Goal: Information Seeking & Learning: Check status

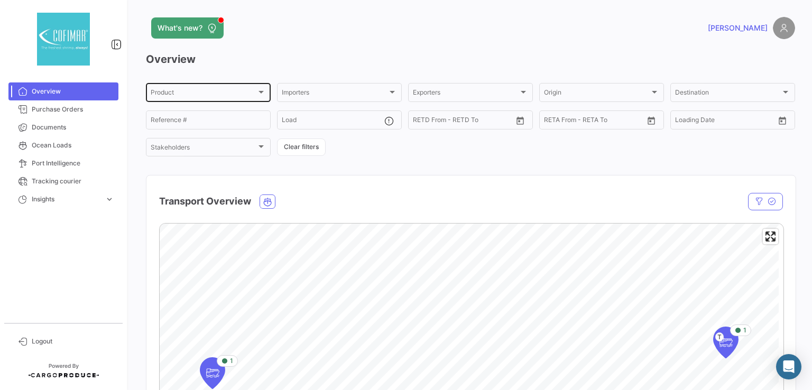
click at [257, 94] on div at bounding box center [262, 92] width 10 height 8
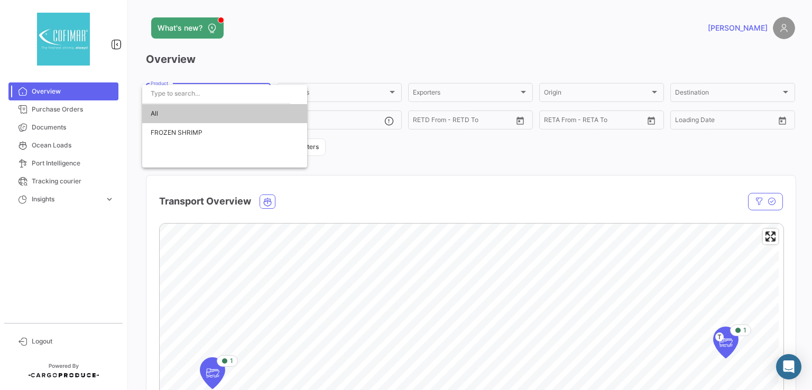
click at [265, 46] on div at bounding box center [406, 195] width 812 height 390
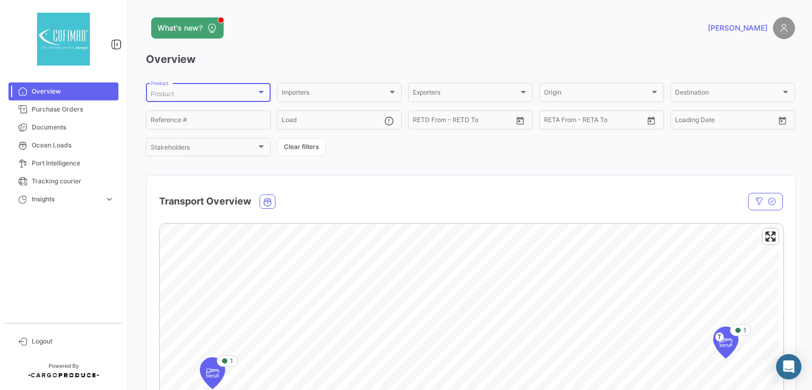
click at [249, 95] on div "Product" at bounding box center [204, 93] width 106 height 7
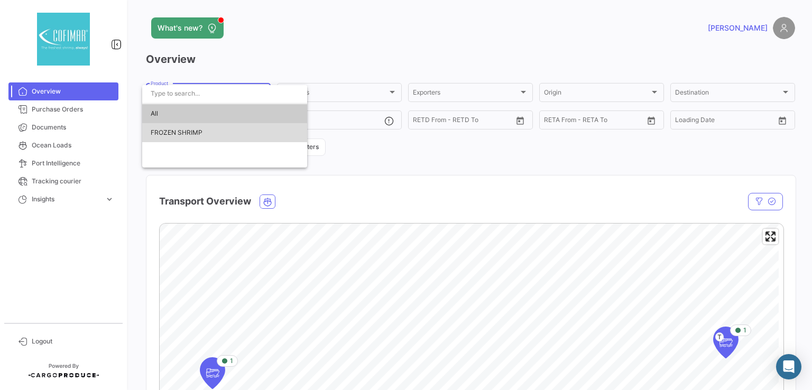
click at [198, 132] on span "FROZEN SHRIMP" at bounding box center [177, 133] width 52 height 8
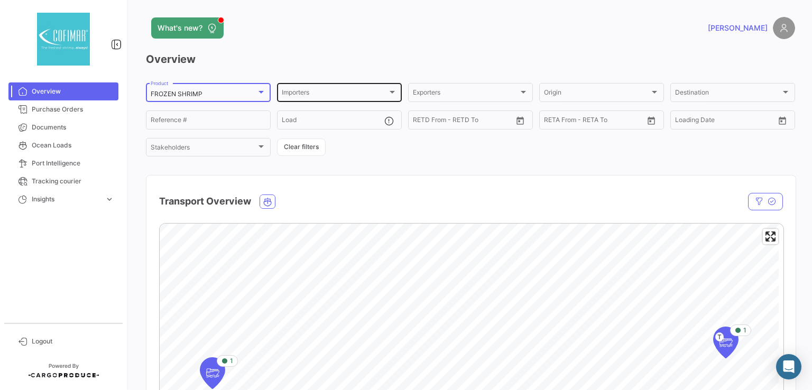
click at [382, 94] on div "Importers" at bounding box center [335, 93] width 106 height 7
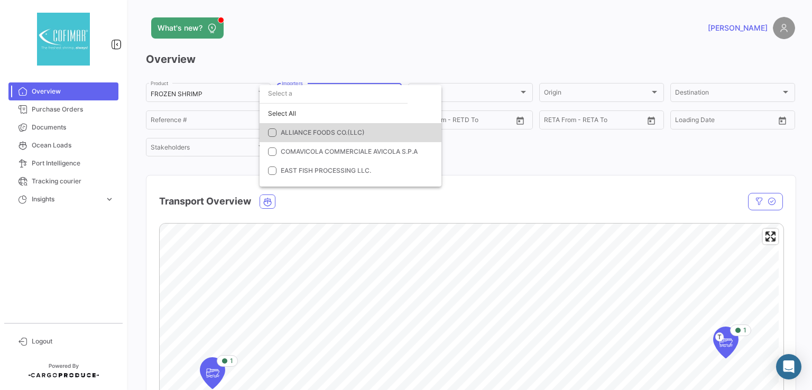
click at [343, 140] on mat-option "ALLIANCE FOODS CO.(LLC)" at bounding box center [351, 132] width 182 height 19
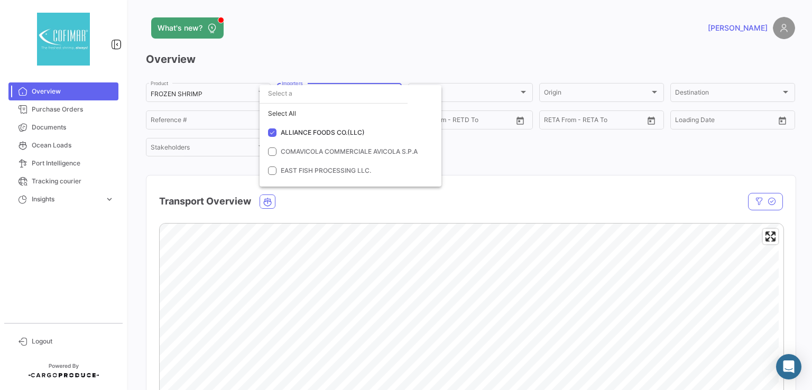
click at [439, 26] on div at bounding box center [406, 195] width 812 height 390
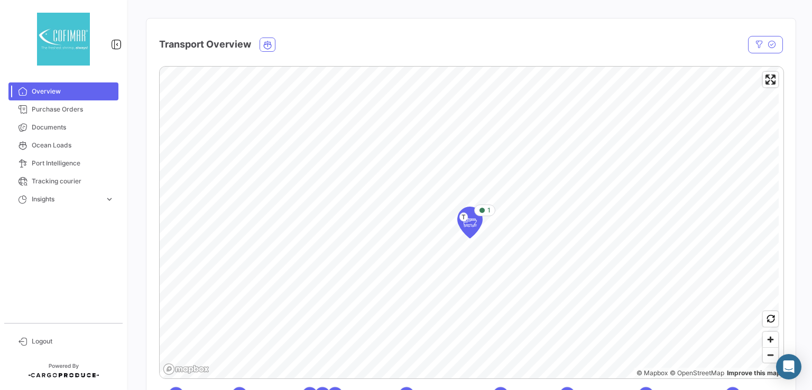
scroll to position [159, 0]
click at [474, 230] on icon "Map marker" at bounding box center [469, 222] width 15 height 22
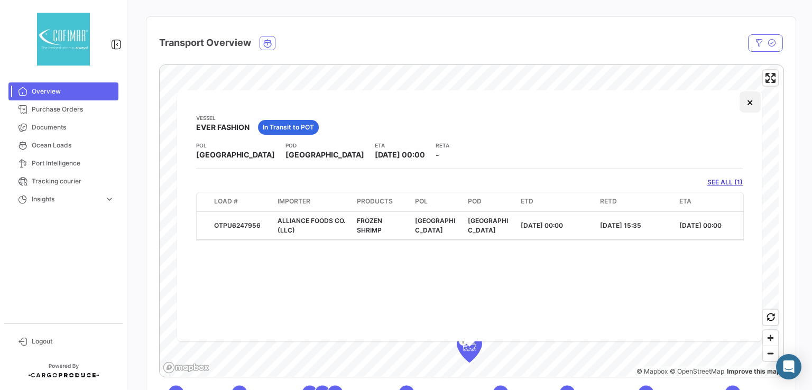
click at [744, 107] on button "×" at bounding box center [750, 101] width 21 height 21
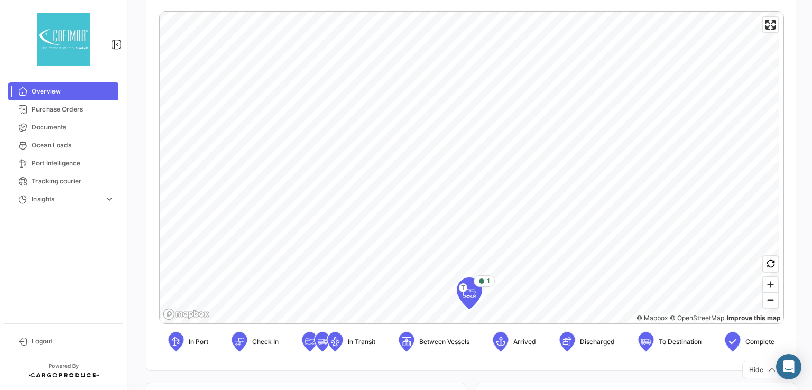
scroll to position [370, 0]
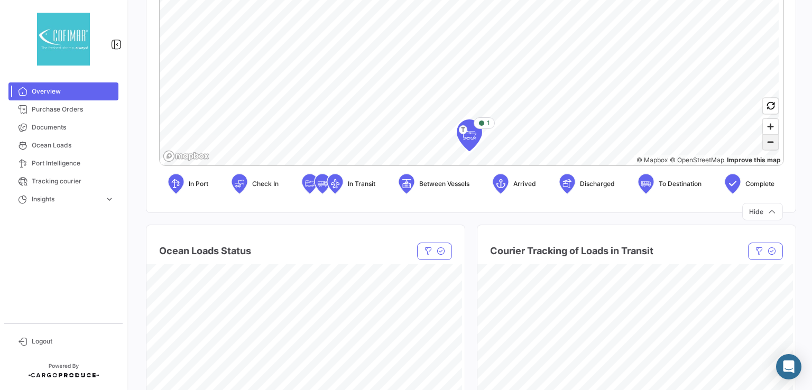
click at [766, 145] on span "Zoom out" at bounding box center [770, 142] width 15 height 15
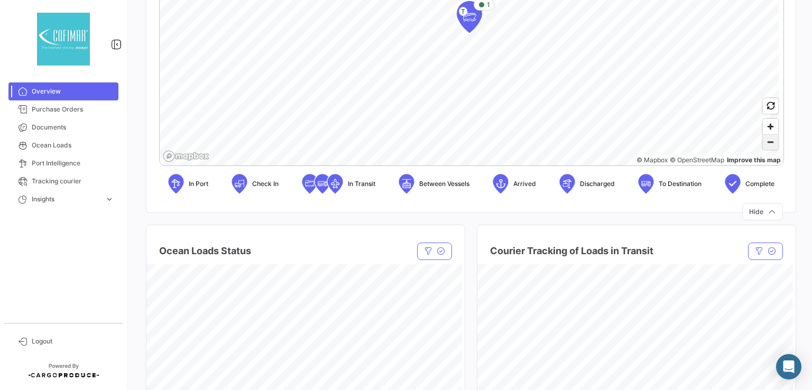
scroll to position [212, 0]
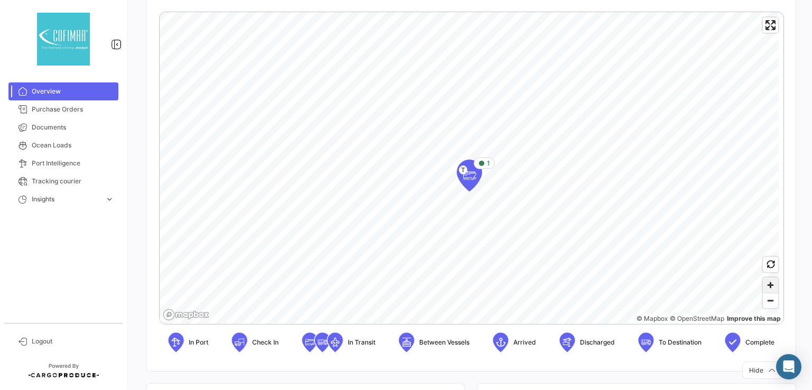
click at [770, 282] on span "Zoom in" at bounding box center [770, 285] width 15 height 15
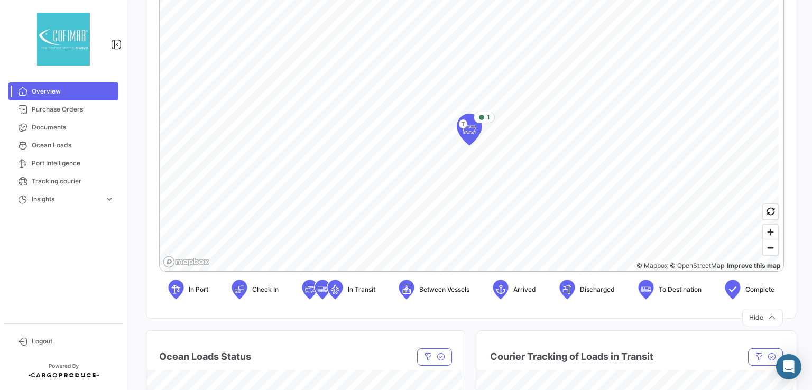
scroll to position [0, 0]
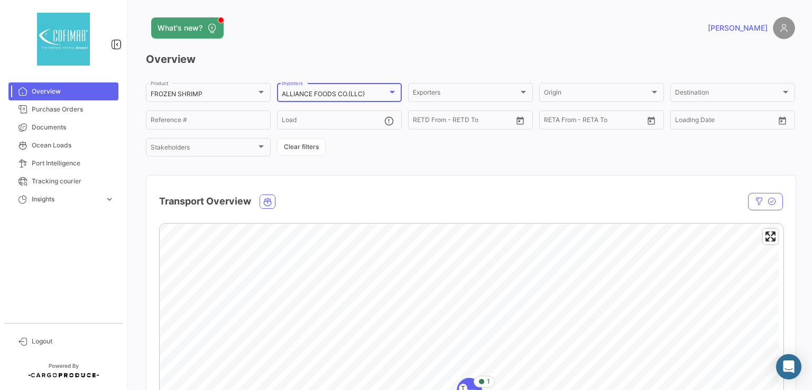
click at [394, 89] on div at bounding box center [393, 92] width 10 height 8
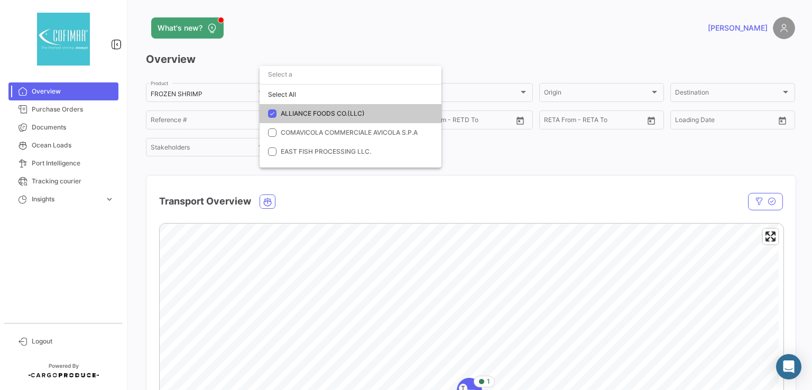
click at [390, 53] on div at bounding box center [406, 195] width 812 height 390
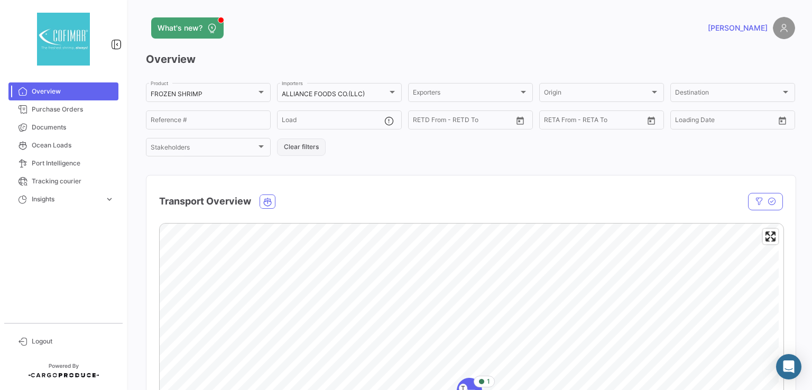
click at [313, 144] on button "Clear filters" at bounding box center [301, 147] width 49 height 17
click at [86, 109] on span "Purchase Orders" at bounding box center [73, 110] width 83 height 10
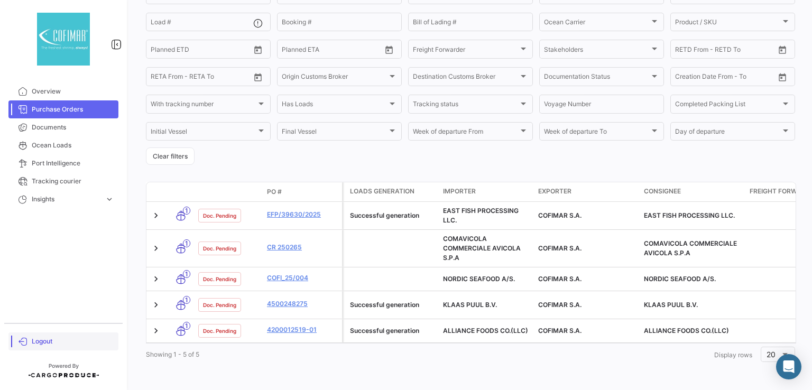
click at [56, 339] on span "Logout" at bounding box center [73, 342] width 83 height 10
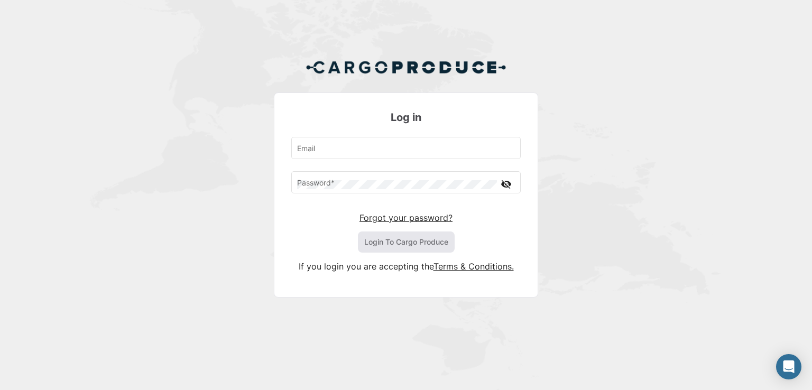
type input "[EMAIL_ADDRESS][DOMAIN_NAME]"
